Goal: Check status: Check status

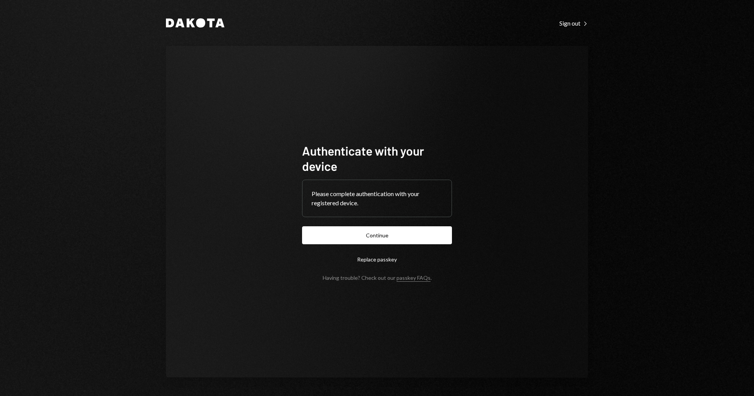
click at [411, 237] on button "Continue" at bounding box center [377, 235] width 150 height 18
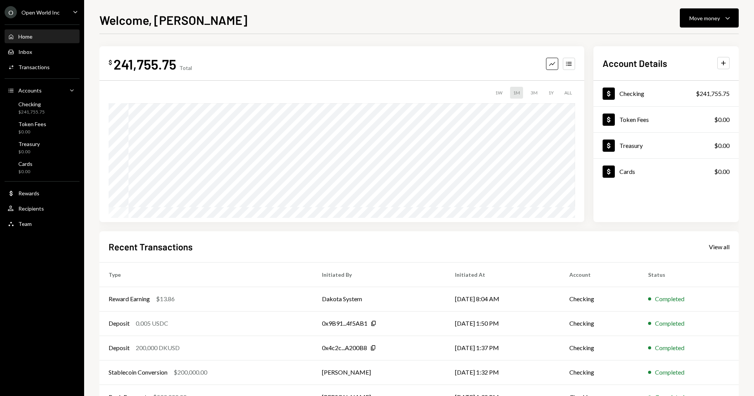
click at [715, 243] on link "View all" at bounding box center [719, 246] width 21 height 8
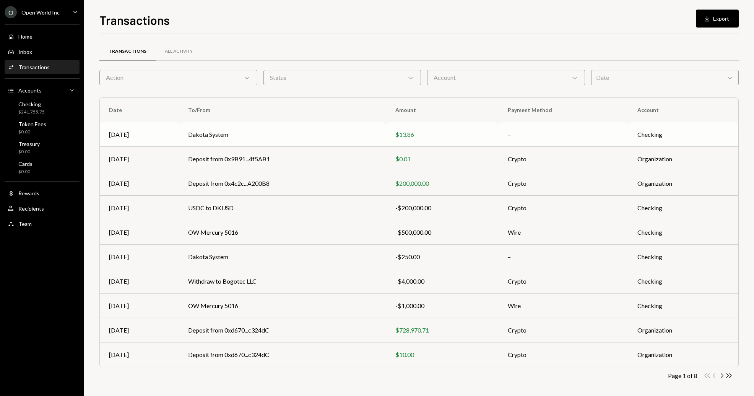
scroll to position [3, 0]
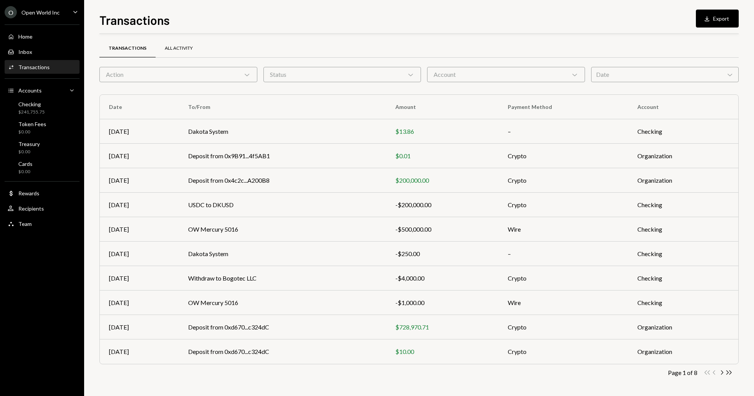
click at [169, 46] on div "All Activity" at bounding box center [179, 48] width 28 height 7
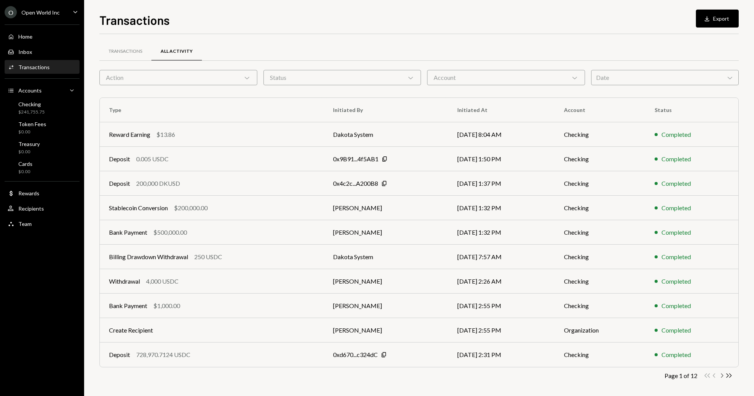
click at [724, 373] on icon "Chevron Right" at bounding box center [721, 375] width 7 height 7
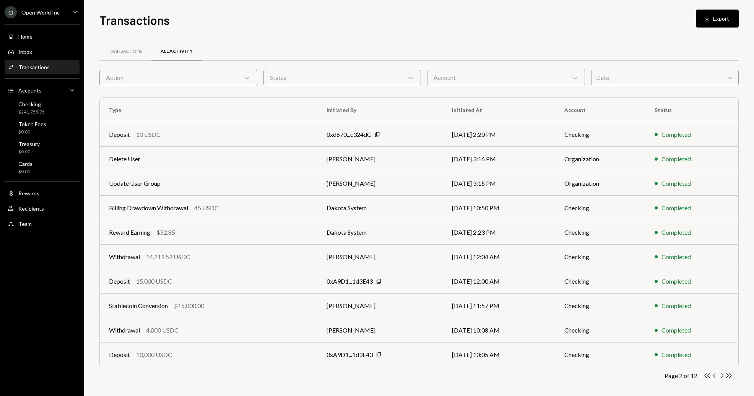
click at [721, 377] on icon "Chevron Right" at bounding box center [721, 375] width 7 height 7
click at [723, 377] on icon "Chevron Right" at bounding box center [721, 375] width 7 height 7
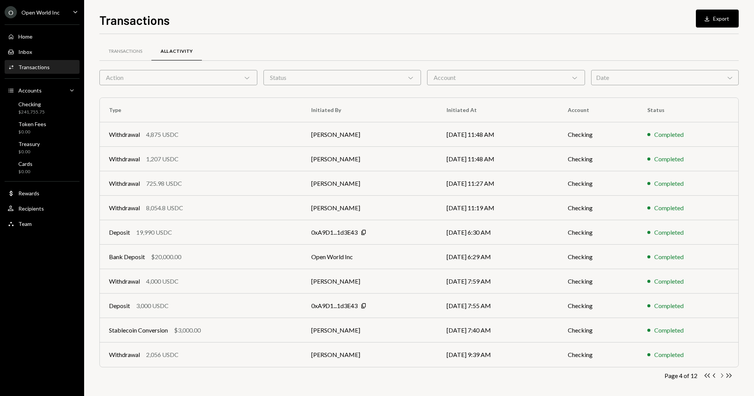
click at [722, 377] on icon "Chevron Right" at bounding box center [721, 375] width 7 height 7
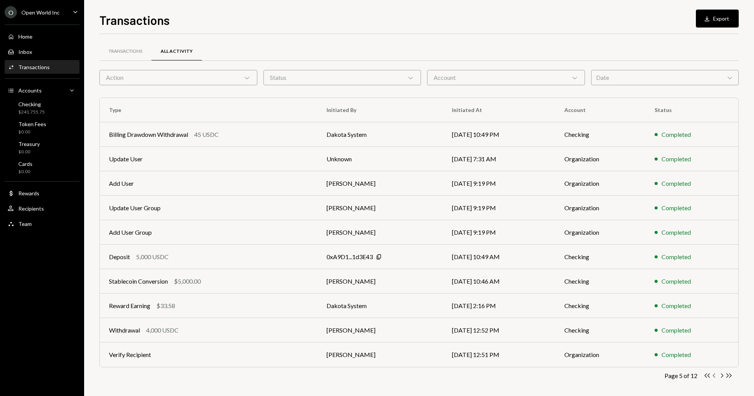
click at [716, 377] on icon "Chevron Left" at bounding box center [714, 375] width 7 height 7
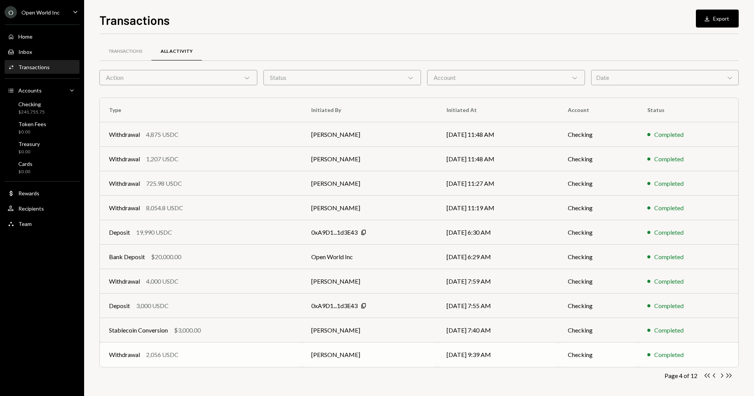
click at [245, 351] on div "Withdrawal 2,056 USDC" at bounding box center [201, 354] width 184 height 9
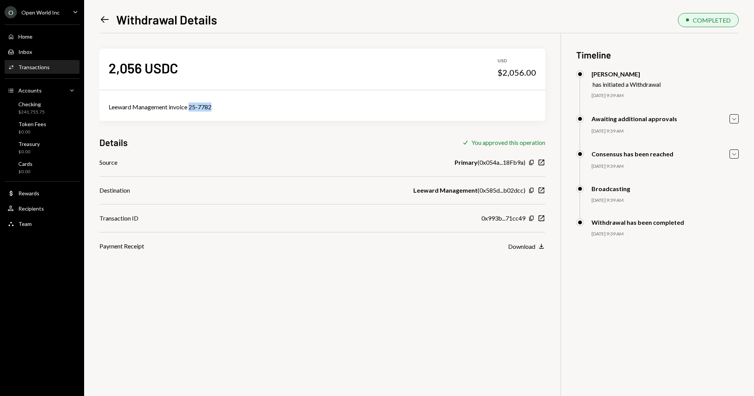
drag, startPoint x: 234, startPoint y: 109, endPoint x: 191, endPoint y: 105, distance: 43.5
click at [191, 105] on div "Leeward Management invoice 25-7782" at bounding box center [323, 106] width 428 height 9
copy div "25-7782"
